Goal: Task Accomplishment & Management: Manage account settings

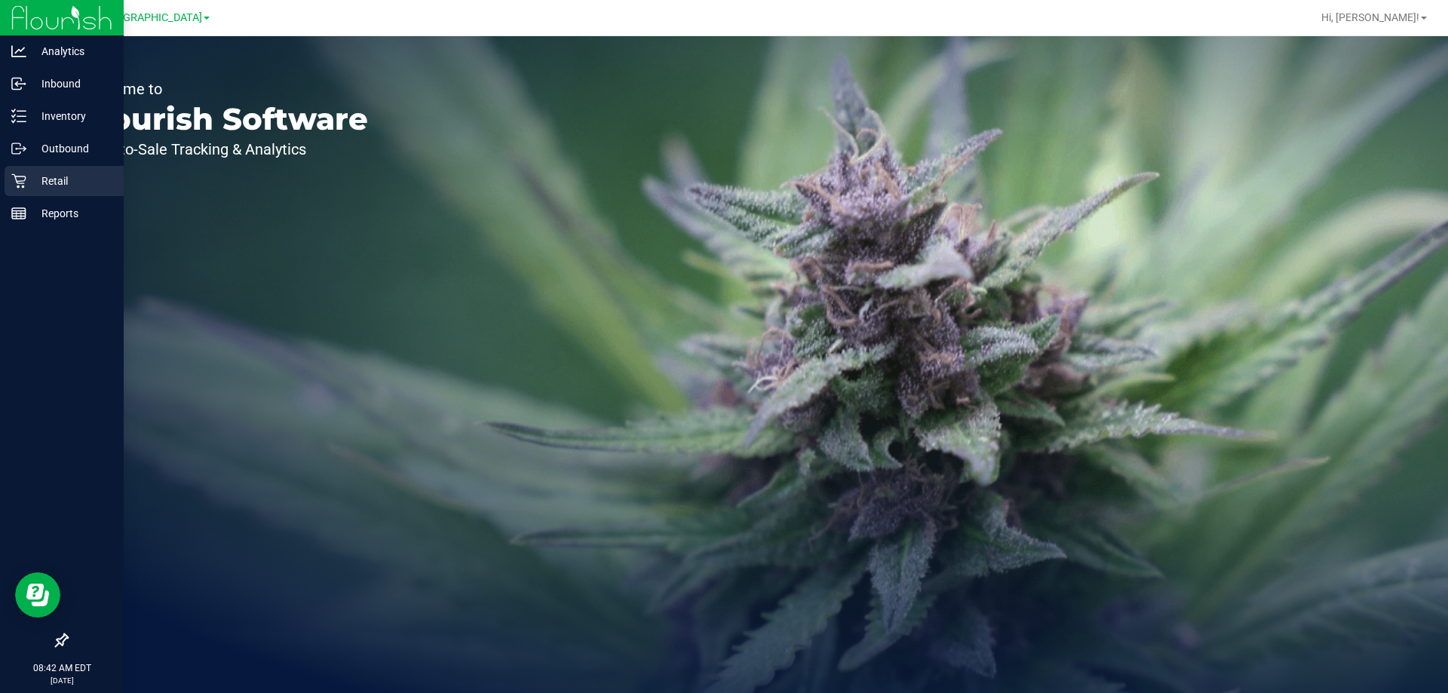
click at [20, 177] on icon at bounding box center [18, 181] width 14 height 14
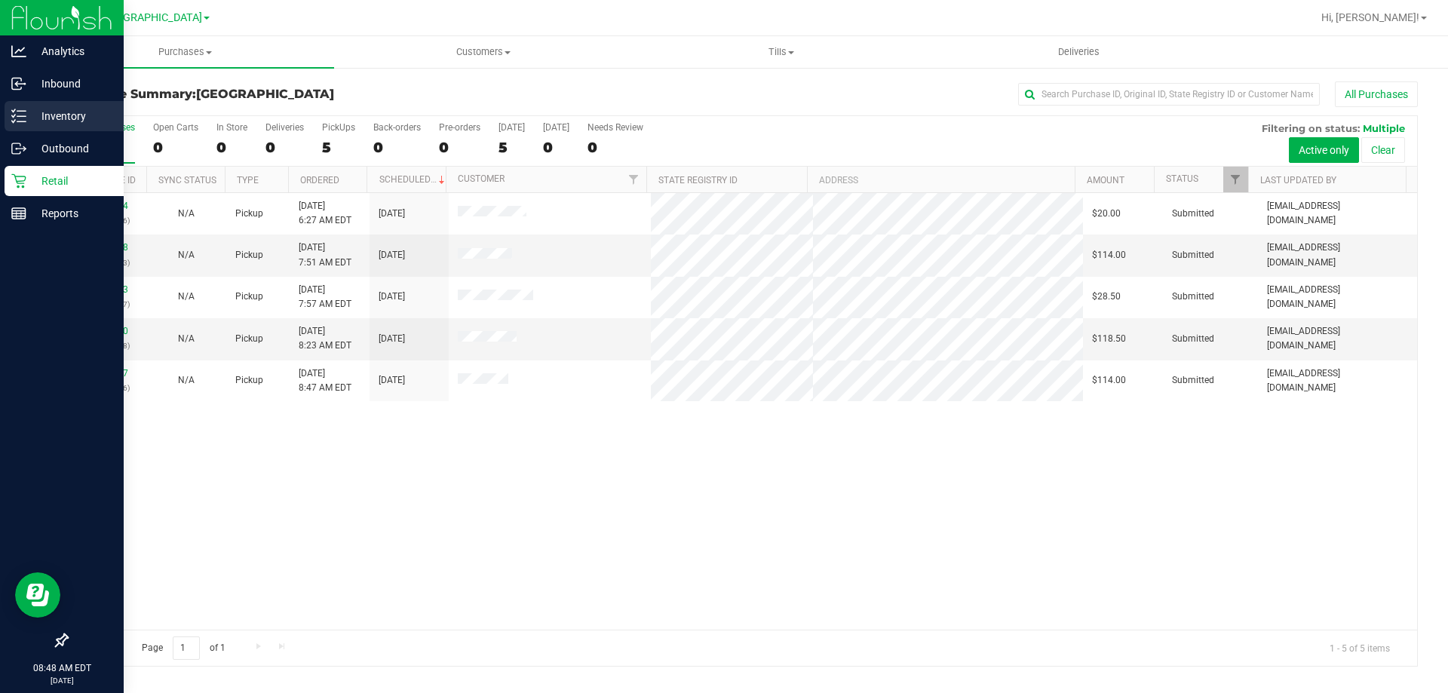
click at [68, 109] on p "Inventory" at bounding box center [71, 116] width 91 height 18
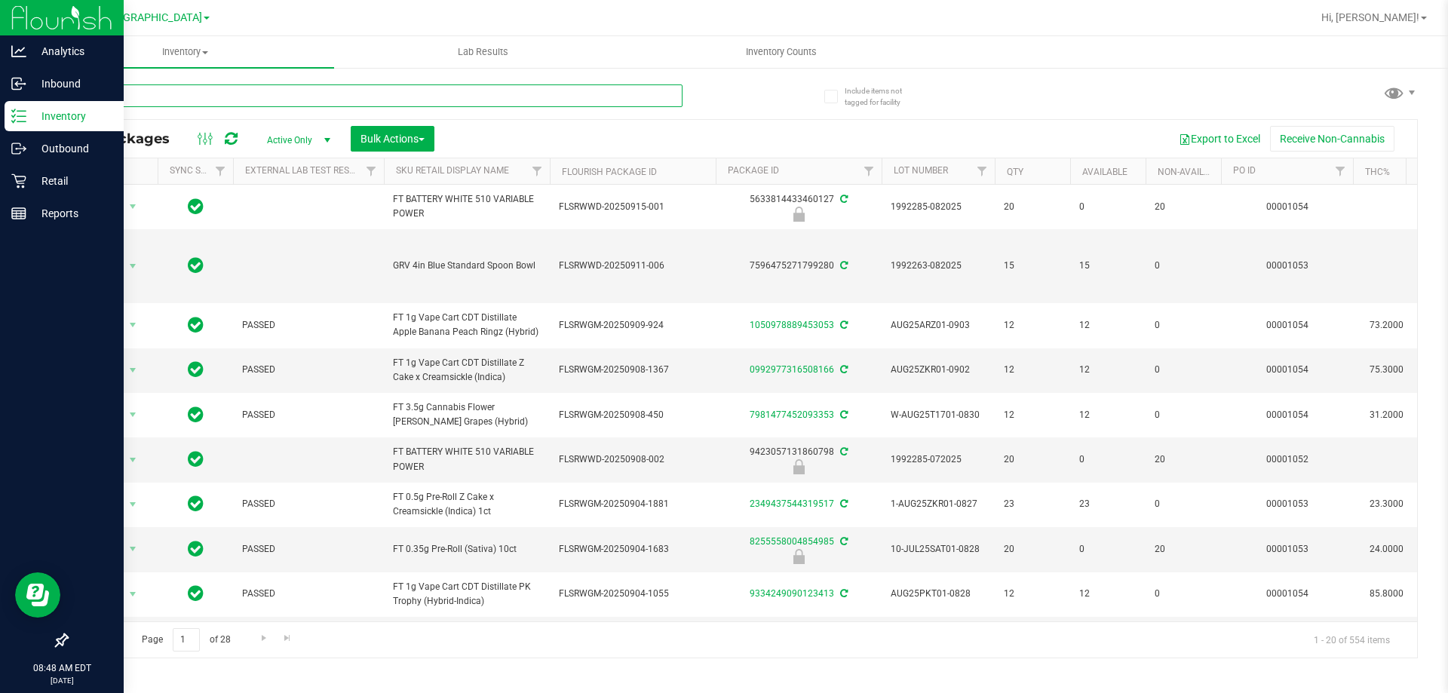
click at [263, 86] on input "text" at bounding box center [374, 95] width 616 height 23
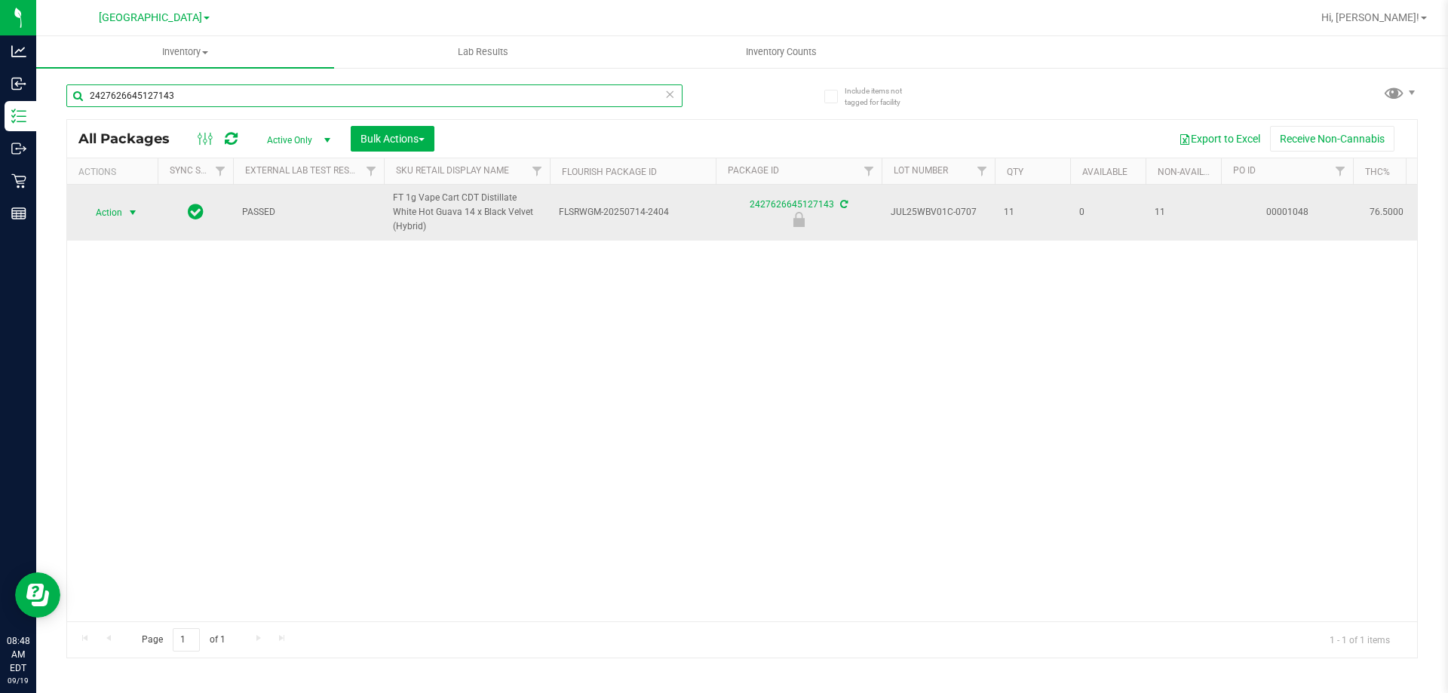
type input "2427626645127143"
click at [141, 210] on span "select" at bounding box center [133, 212] width 19 height 21
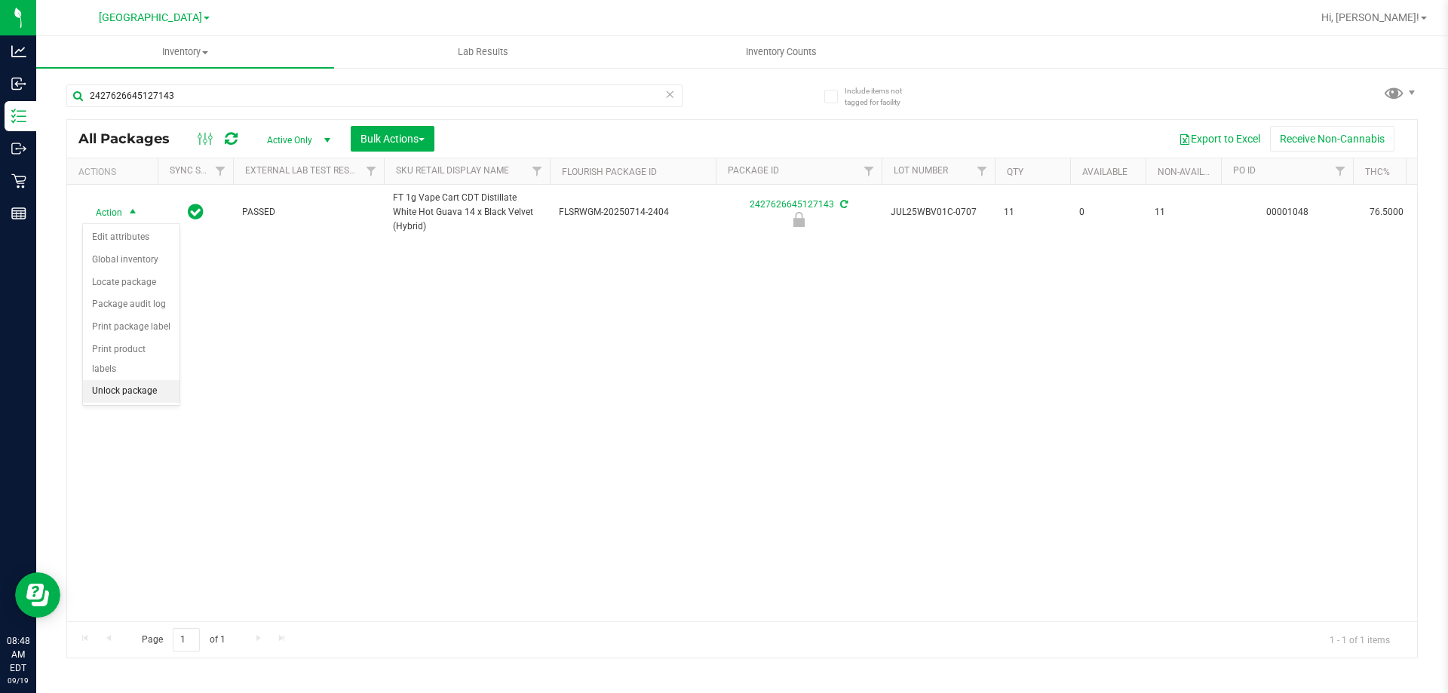
click at [144, 380] on li "Unlock package" at bounding box center [131, 391] width 97 height 23
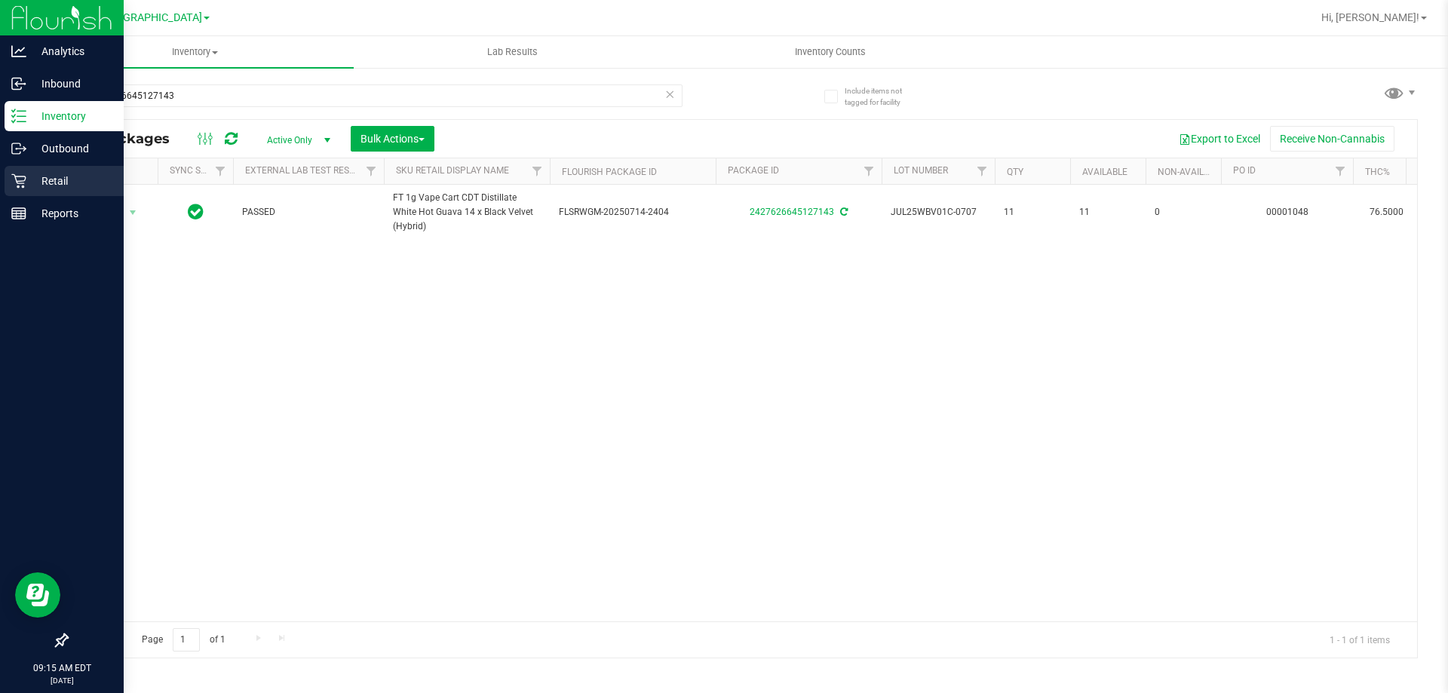
click at [27, 179] on p "Retail" at bounding box center [71, 181] width 91 height 18
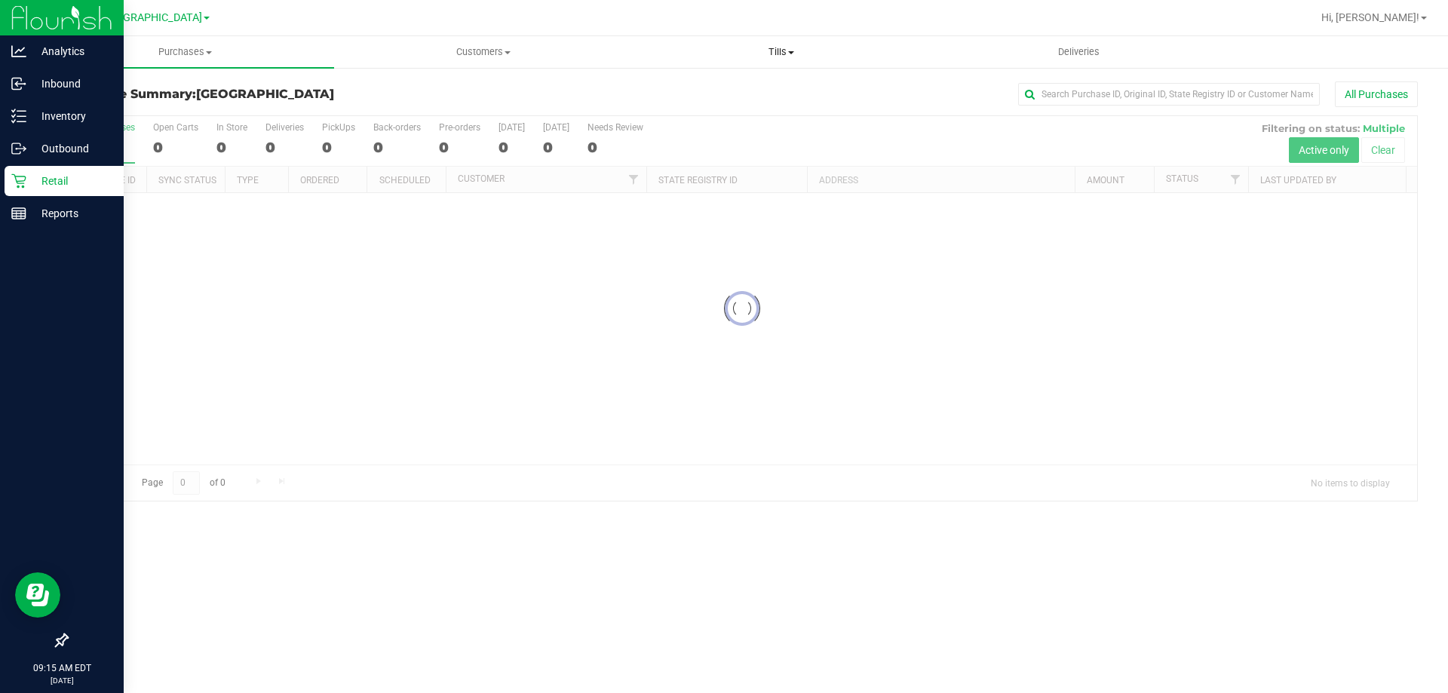
click at [781, 51] on span "Tills" at bounding box center [781, 52] width 296 height 14
click at [740, 94] on li "Manage tills" at bounding box center [781, 91] width 298 height 18
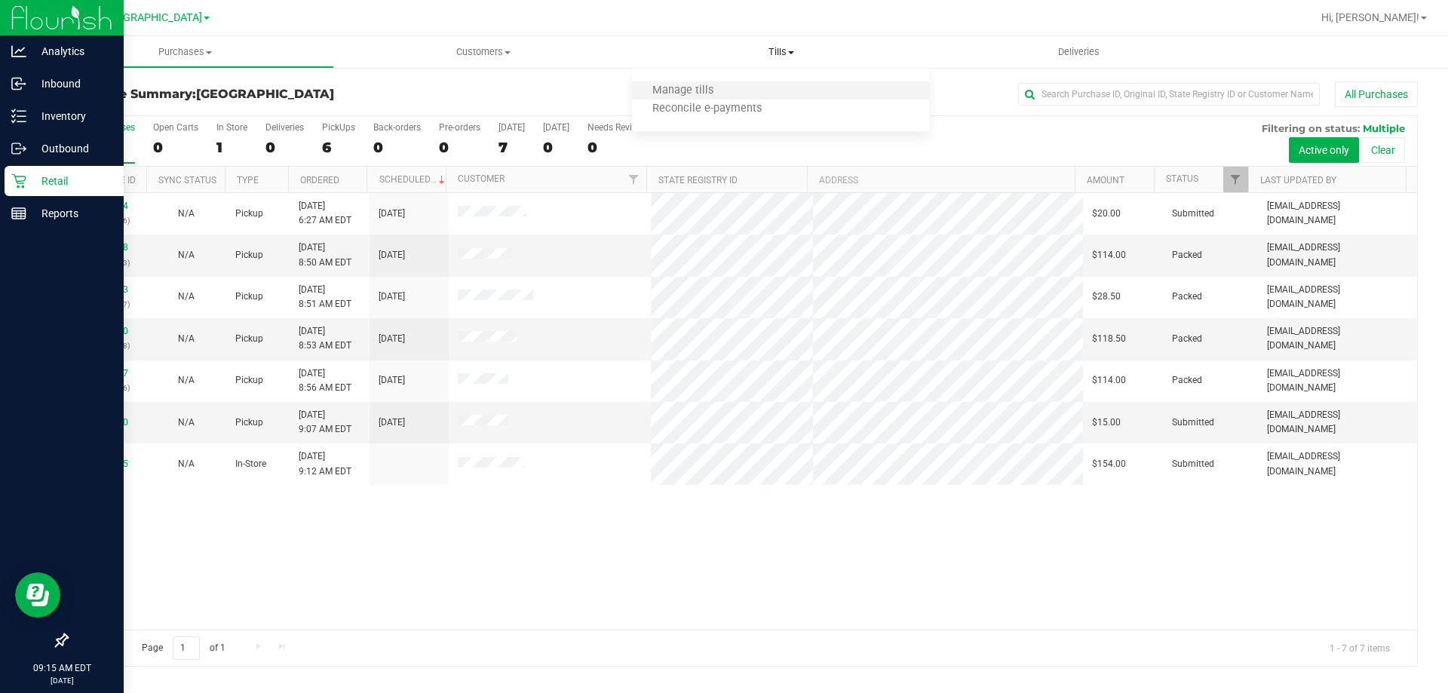
click at [739, 88] on li "Manage tills" at bounding box center [781, 91] width 298 height 18
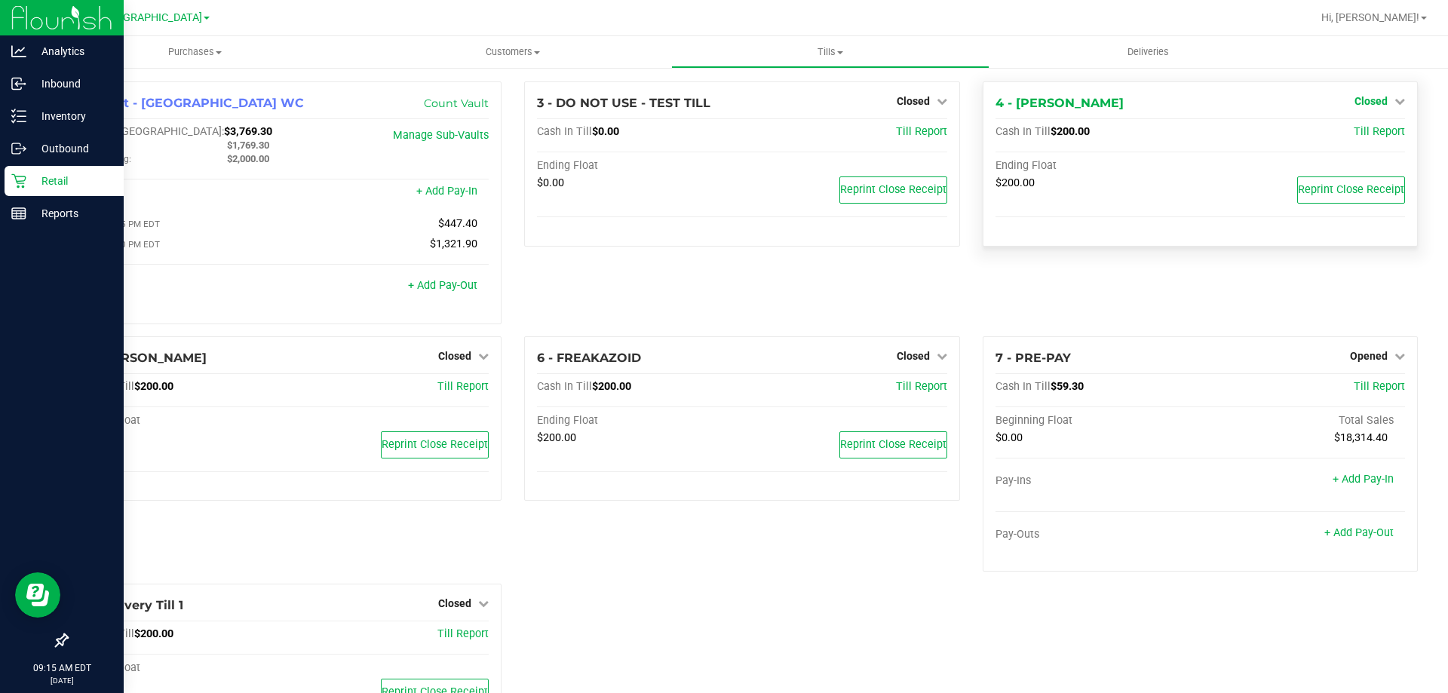
click at [1365, 103] on span "Closed" at bounding box center [1371, 101] width 33 height 12
click at [1360, 128] on link "Open Till" at bounding box center [1371, 133] width 40 height 12
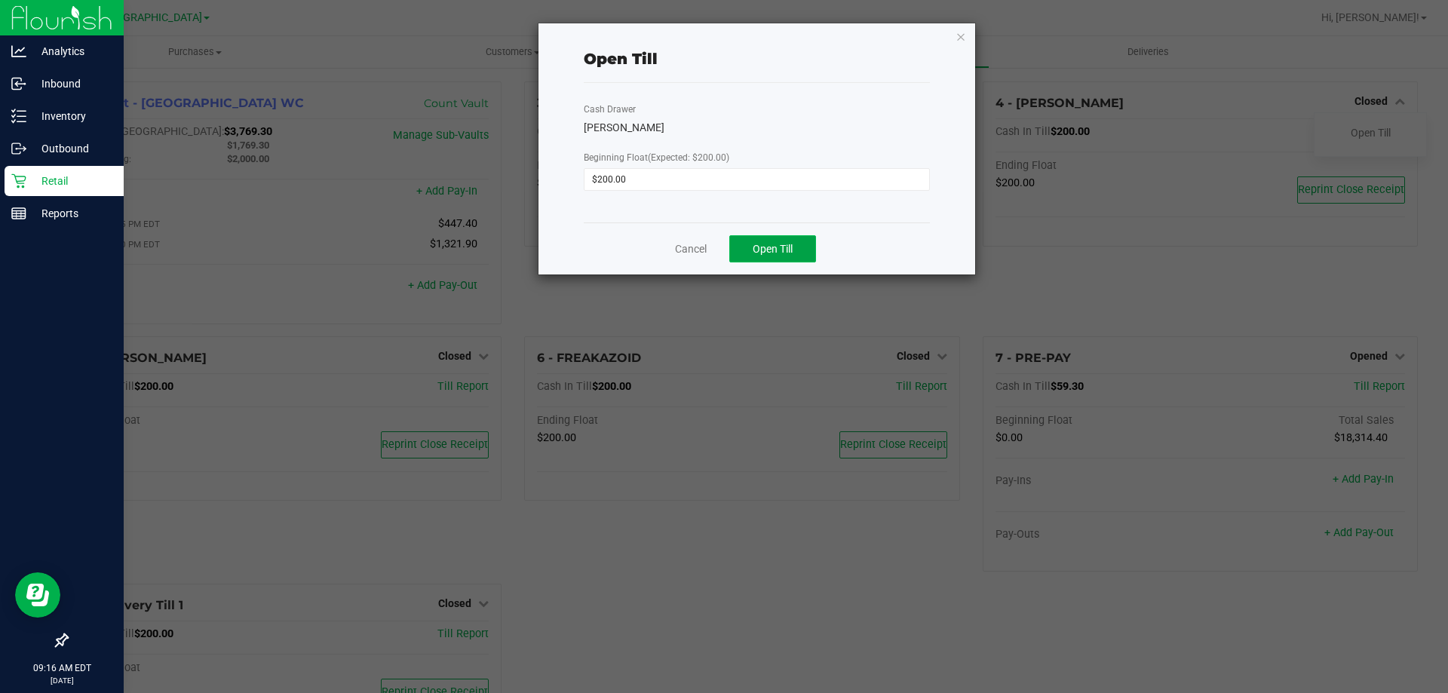
click at [792, 259] on button "Open Till" at bounding box center [772, 248] width 87 height 27
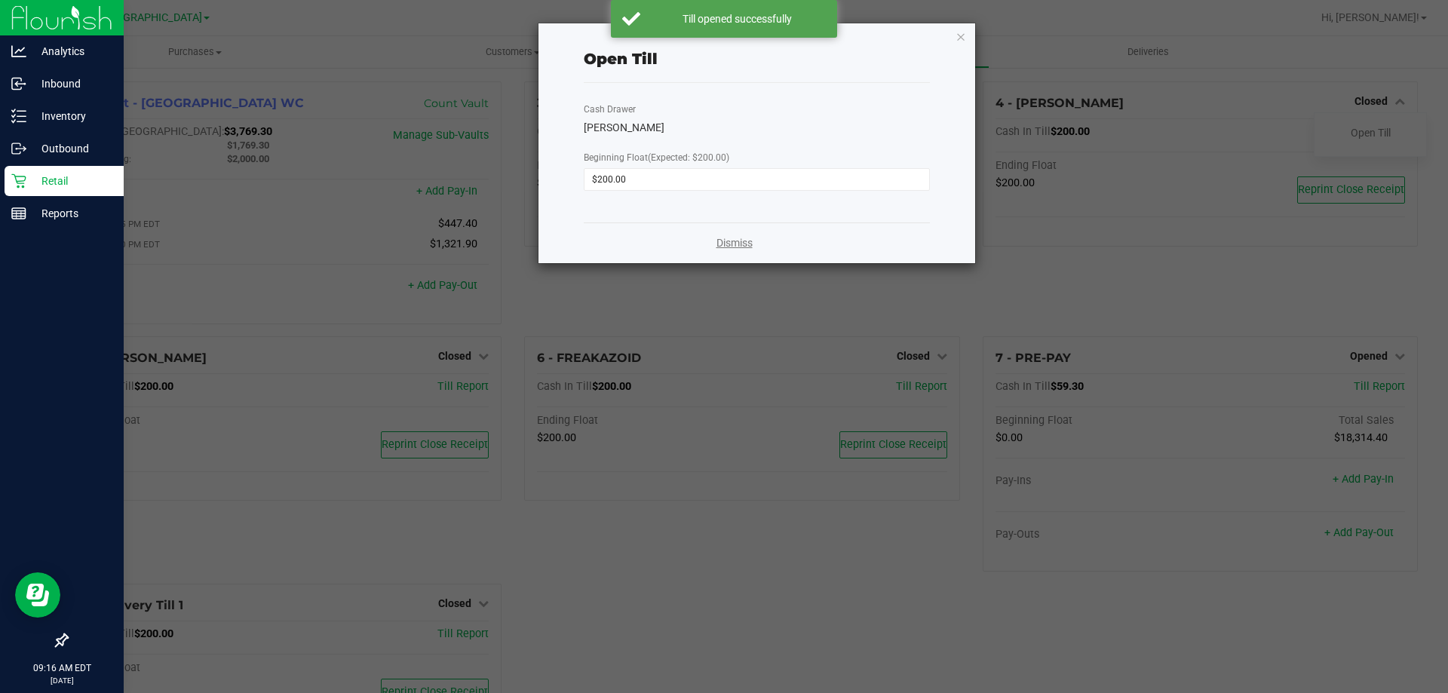
click at [731, 240] on link "Dismiss" at bounding box center [735, 243] width 36 height 16
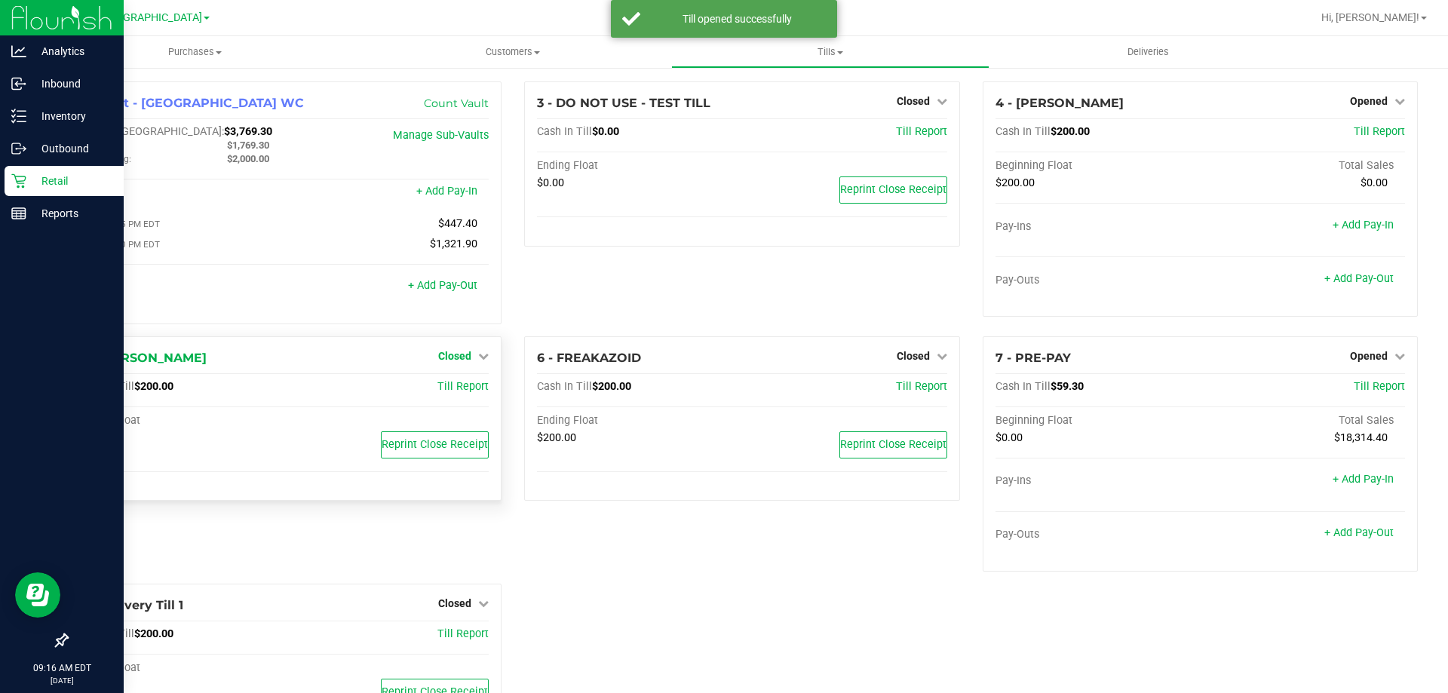
click at [468, 360] on link "Closed" at bounding box center [463, 356] width 51 height 12
click at [470, 393] on link "Open Till" at bounding box center [454, 387] width 40 height 12
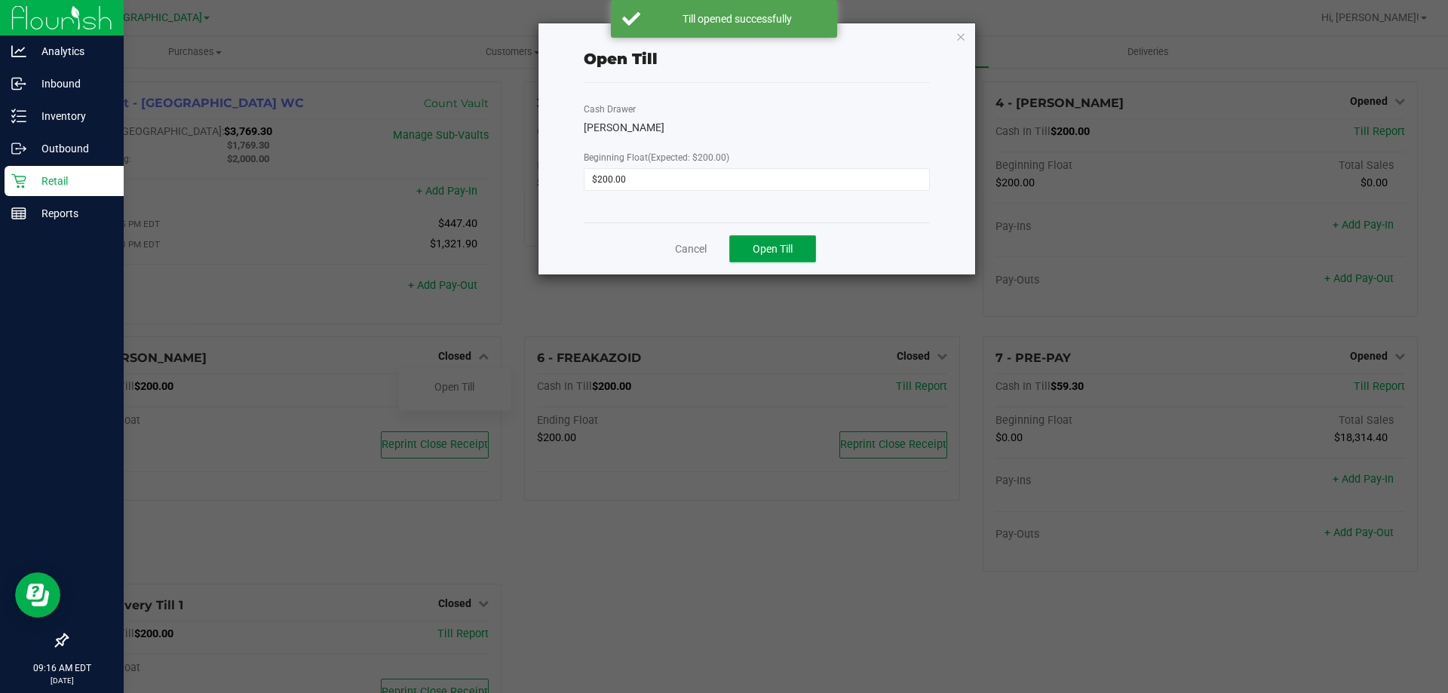
click at [789, 252] on span "Open Till" at bounding box center [773, 249] width 40 height 12
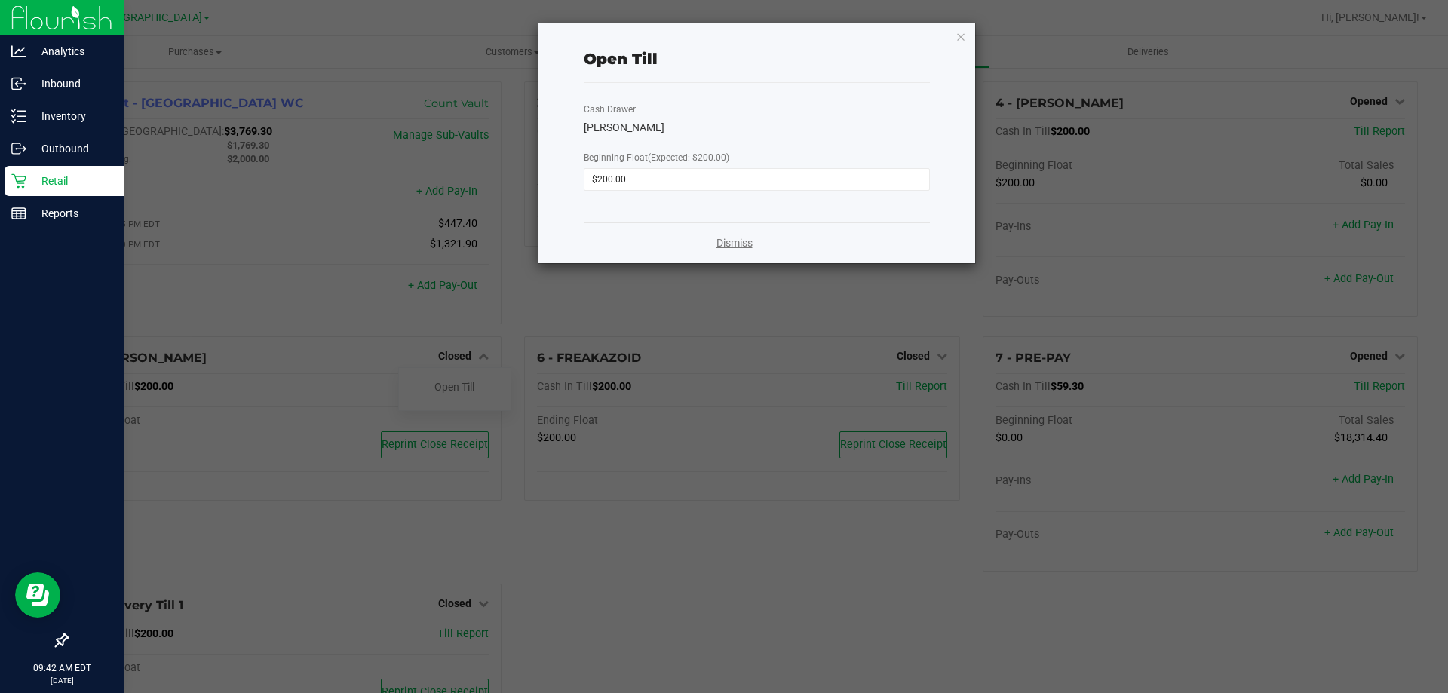
click at [732, 241] on link "Dismiss" at bounding box center [735, 243] width 36 height 16
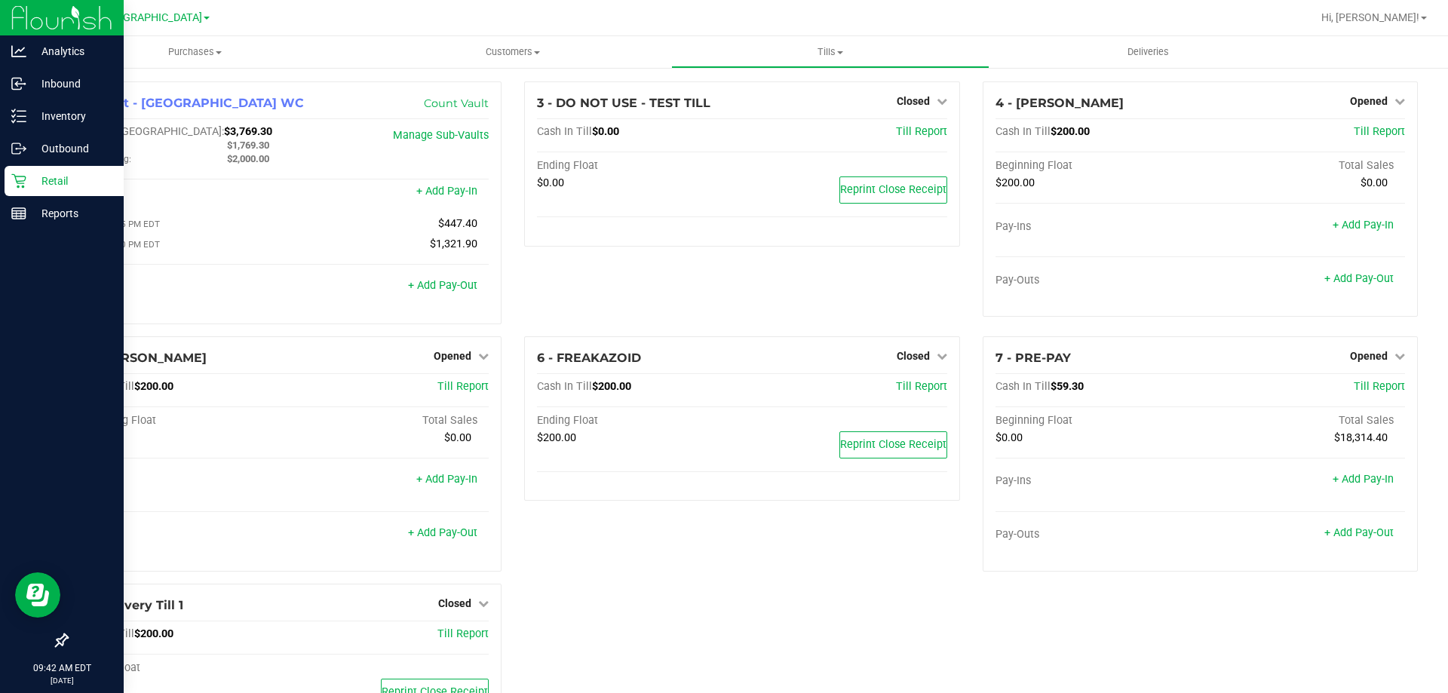
click at [61, 182] on p "Retail" at bounding box center [71, 181] width 91 height 18
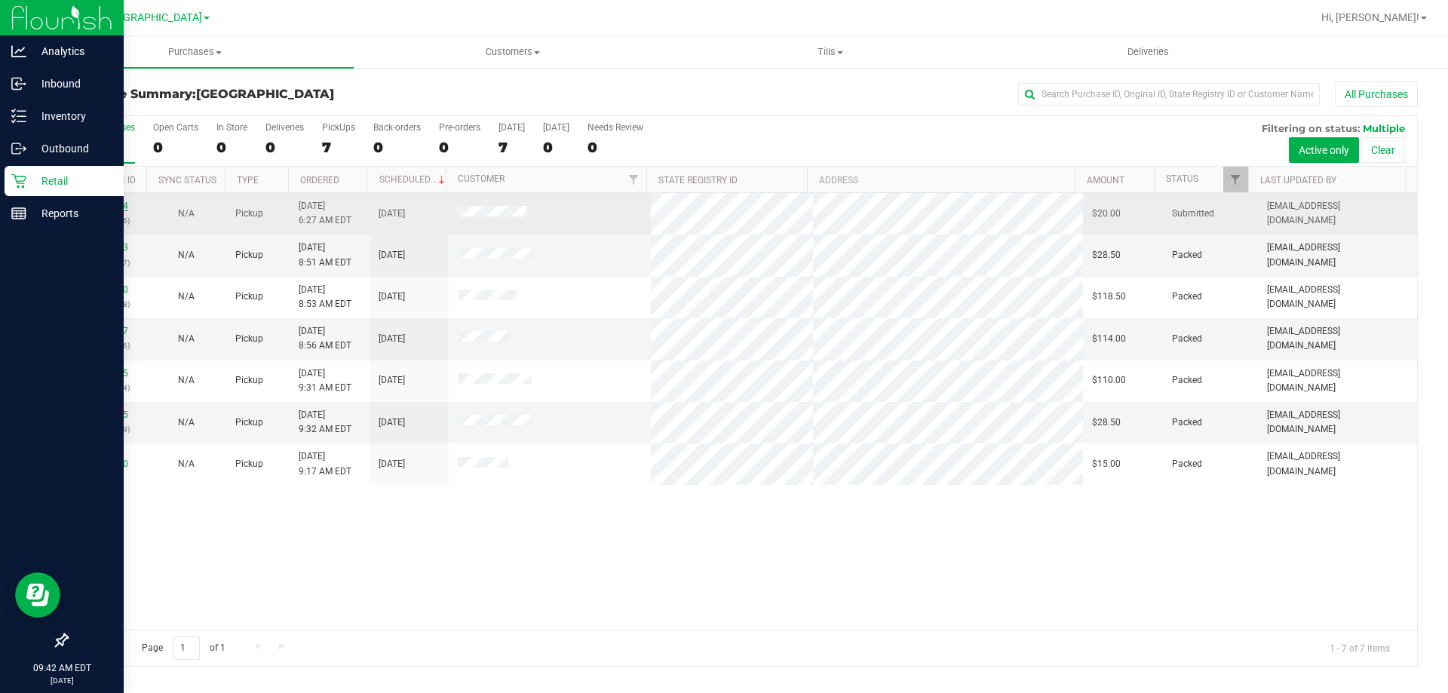
click at [115, 207] on link "11971694" at bounding box center [107, 206] width 42 height 11
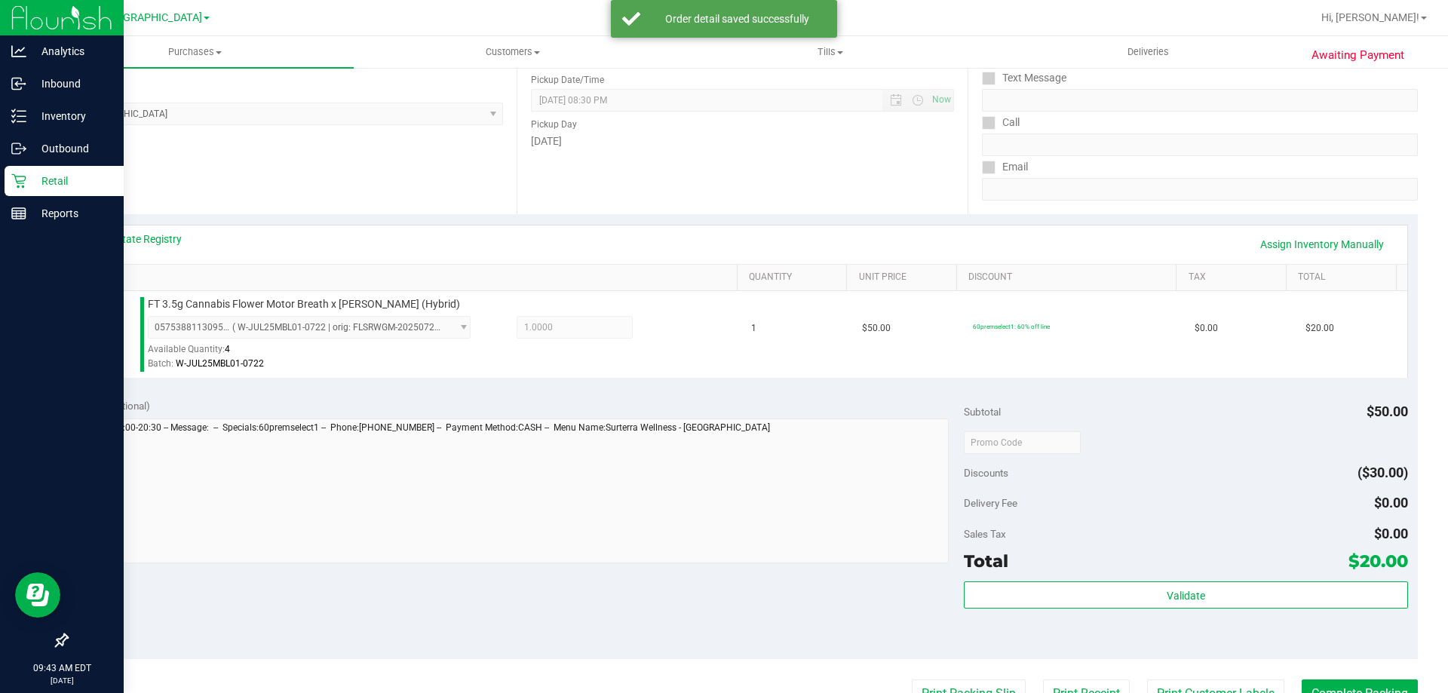
scroll to position [377, 0]
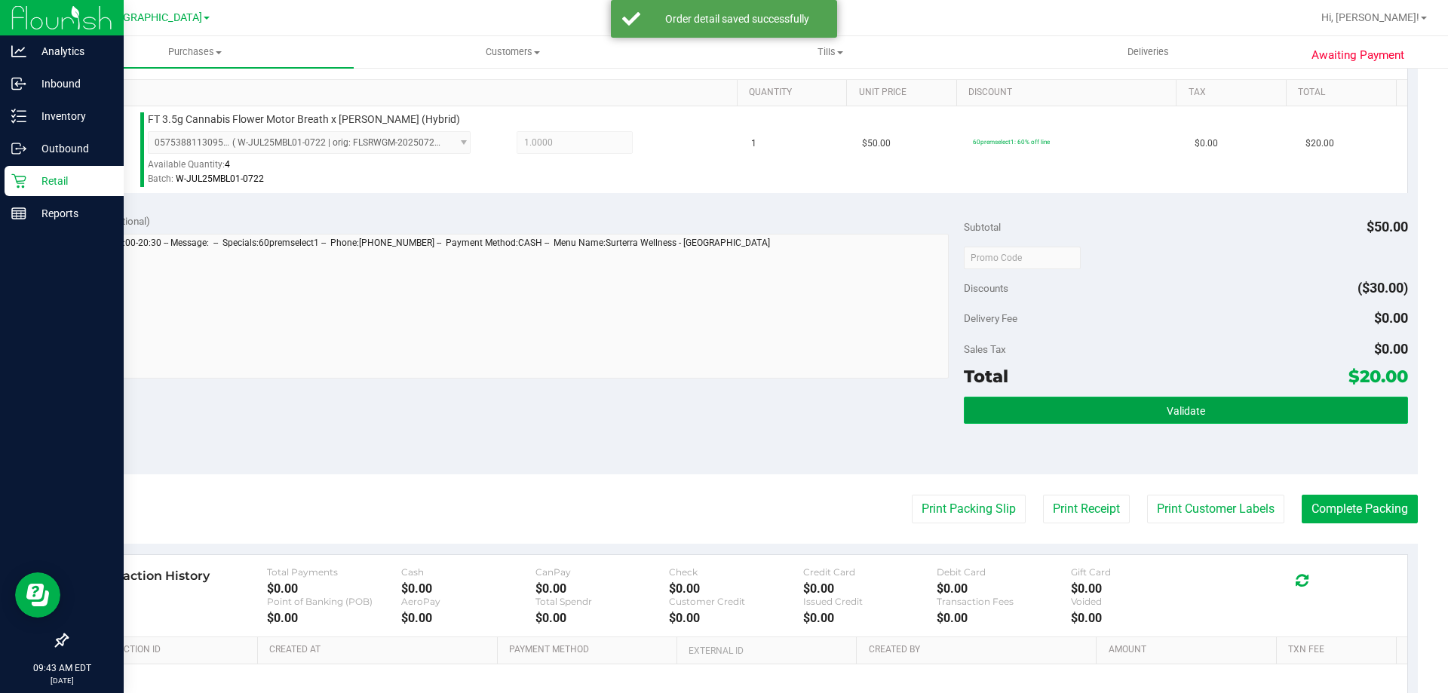
click at [1154, 398] on button "Validate" at bounding box center [1186, 410] width 444 height 27
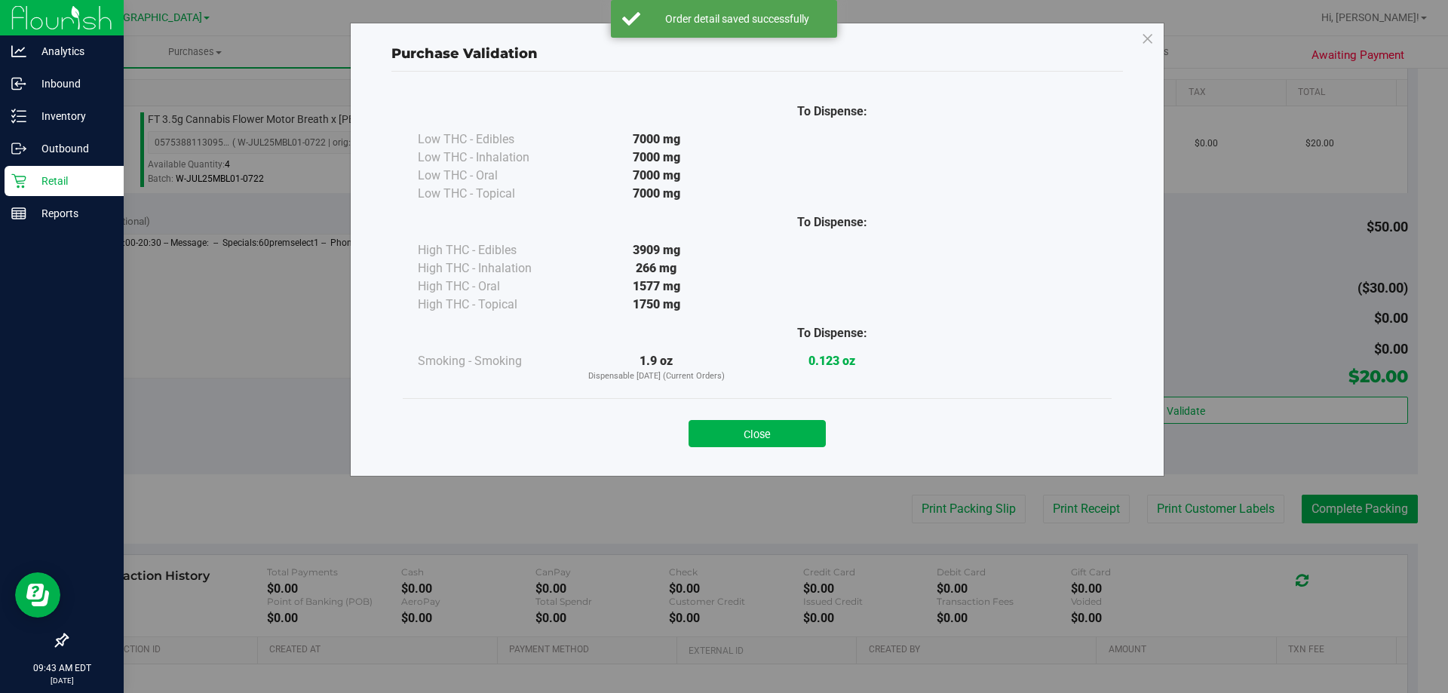
drag, startPoint x: 749, startPoint y: 430, endPoint x: 867, endPoint y: 450, distance: 119.4
click at [750, 430] on button "Close" at bounding box center [757, 433] width 137 height 27
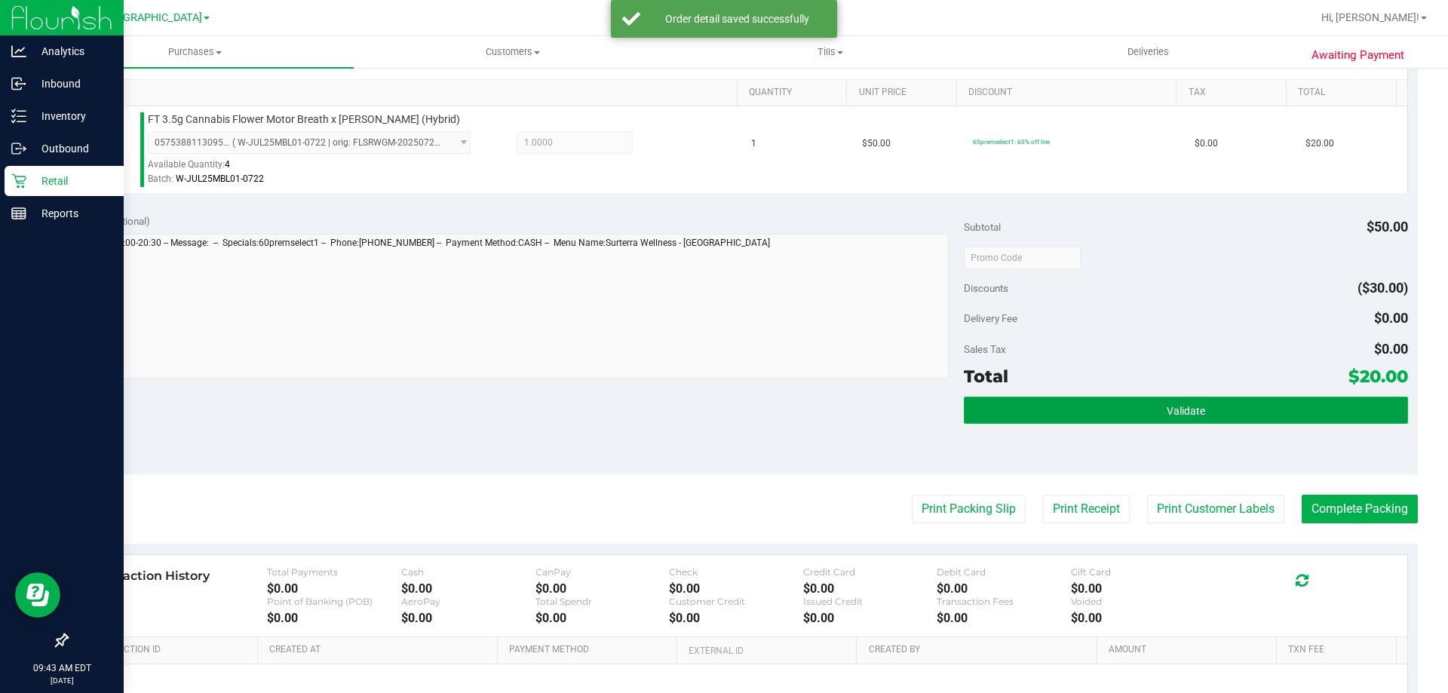
click at [1184, 416] on span "Validate" at bounding box center [1186, 411] width 38 height 12
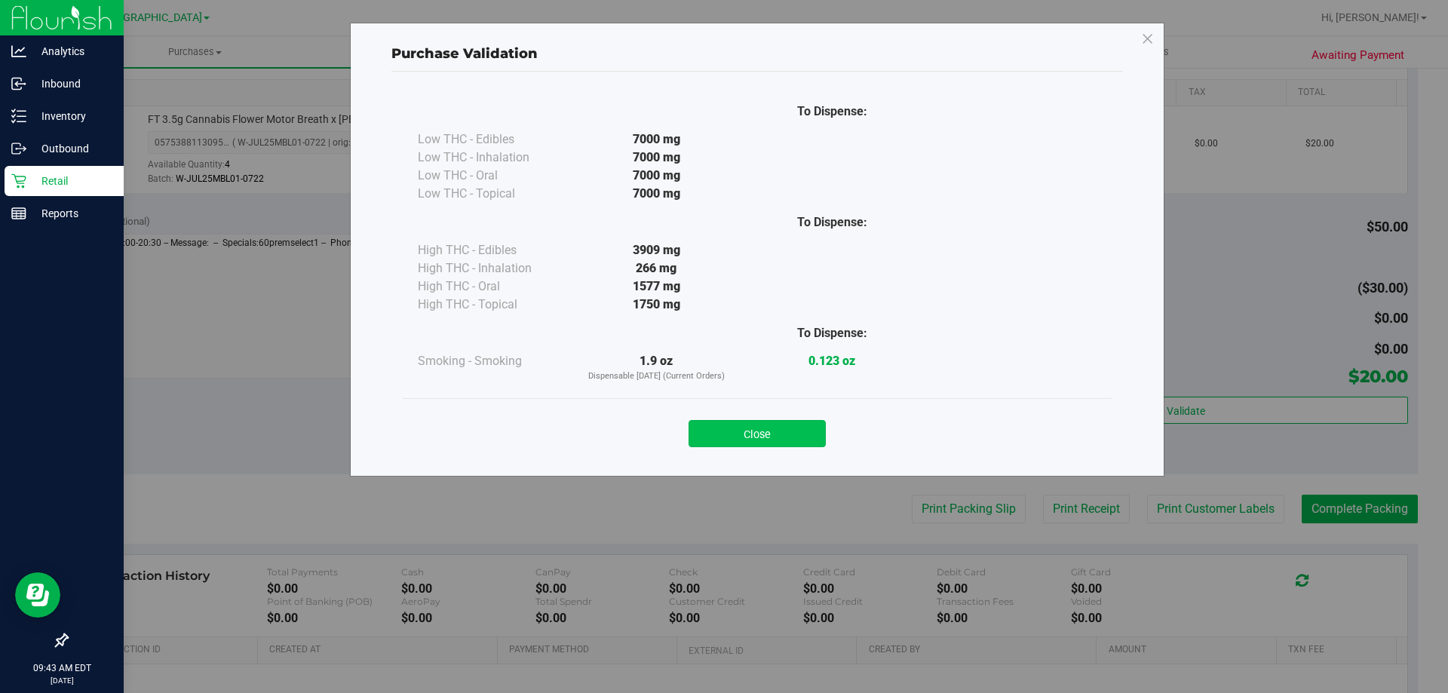
click at [787, 431] on button "Close" at bounding box center [757, 433] width 137 height 27
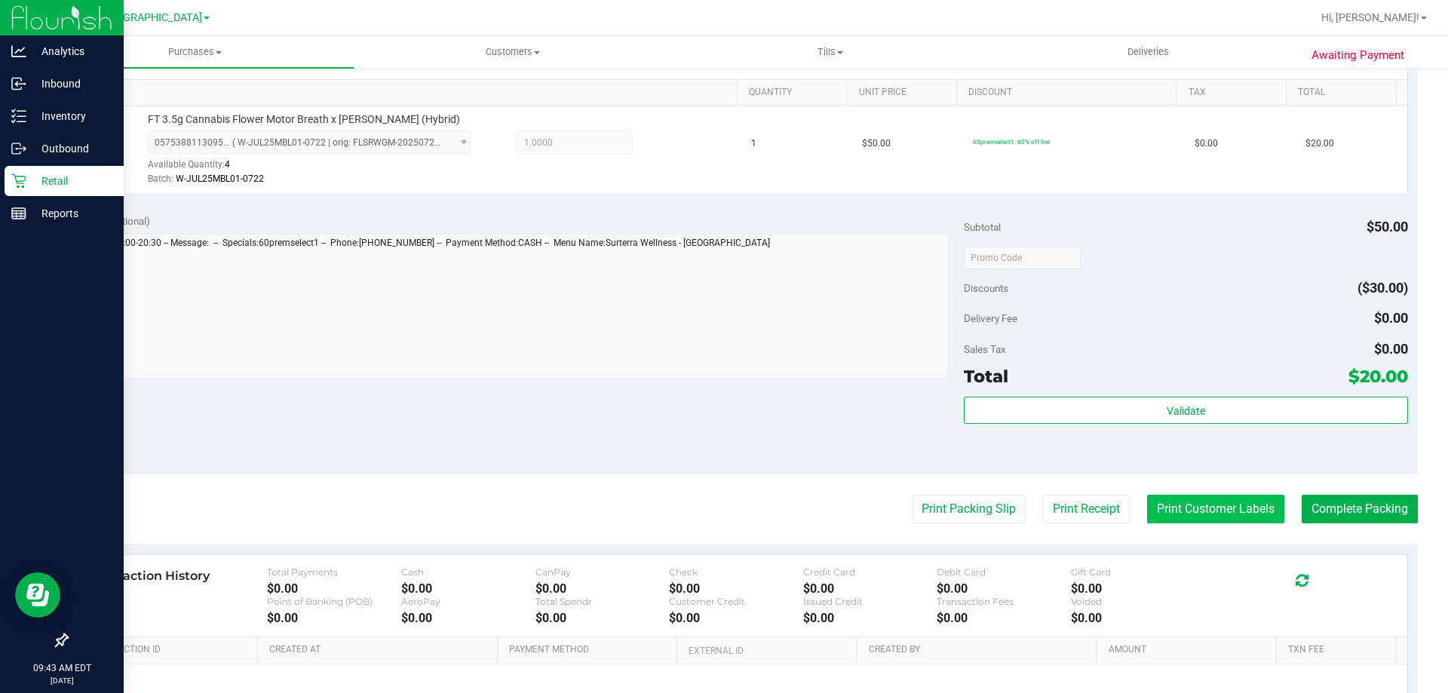
click at [1178, 509] on button "Print Customer Labels" at bounding box center [1215, 509] width 137 height 29
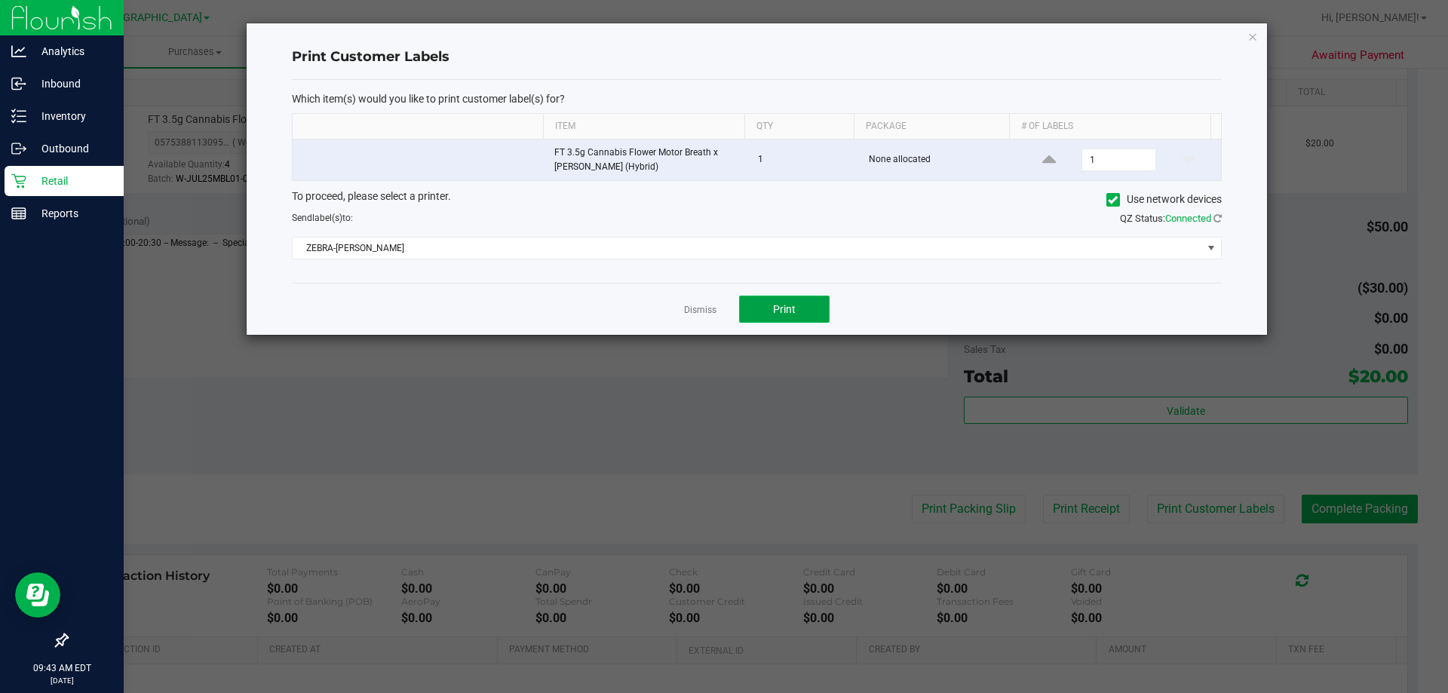
click at [800, 306] on button "Print" at bounding box center [784, 309] width 91 height 27
click at [705, 310] on link "Dismiss" at bounding box center [700, 310] width 32 height 13
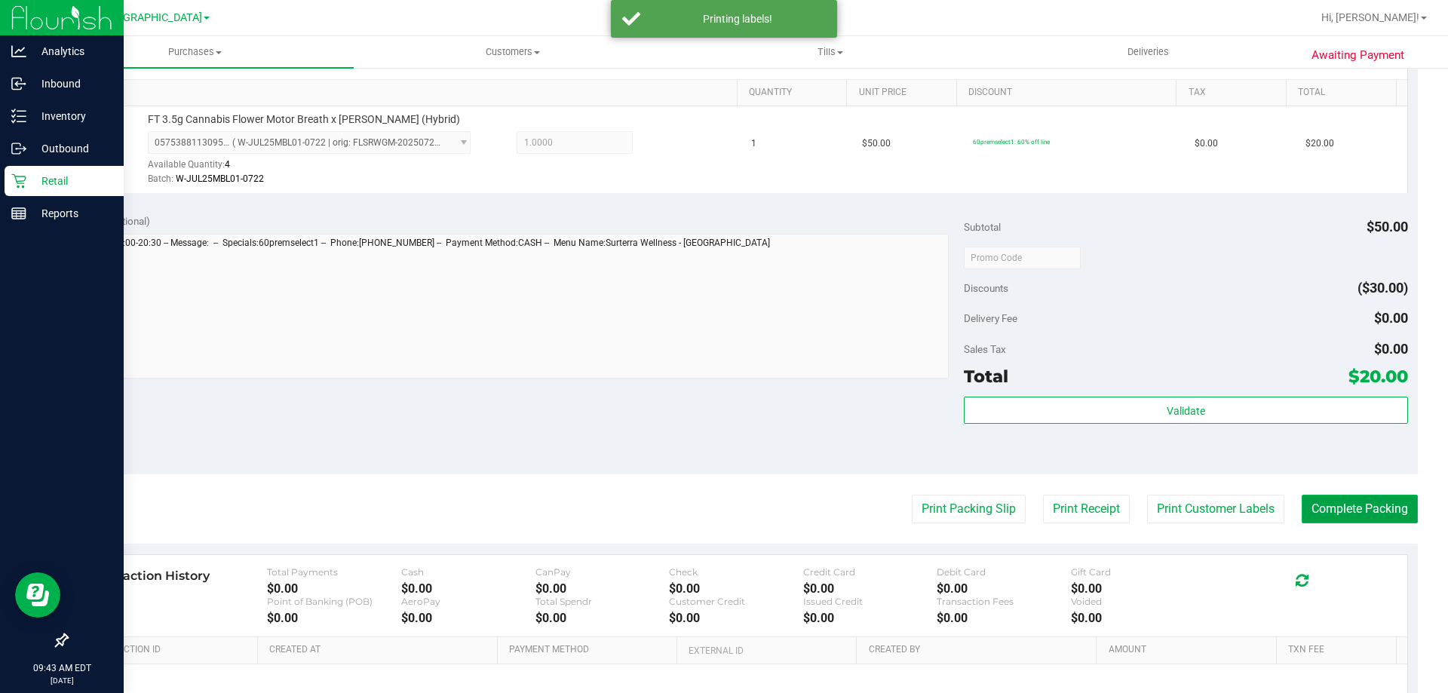
click at [1334, 502] on button "Complete Packing" at bounding box center [1360, 509] width 116 height 29
